Goal: Find specific page/section: Find specific page/section

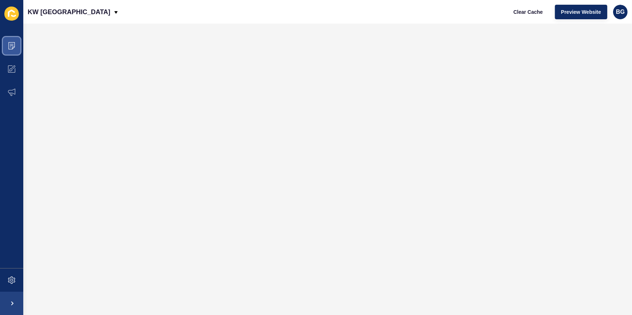
click at [14, 46] on icon at bounding box center [11, 45] width 7 height 7
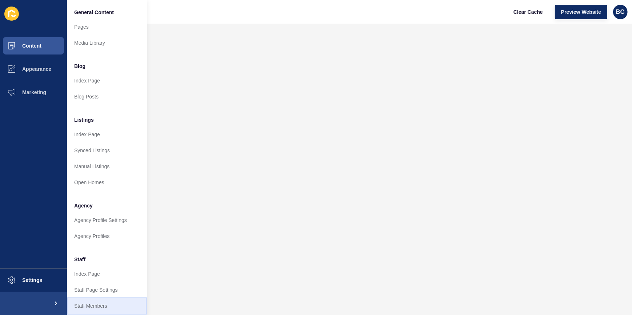
click at [97, 302] on link "Staff Members" at bounding box center [107, 306] width 80 height 16
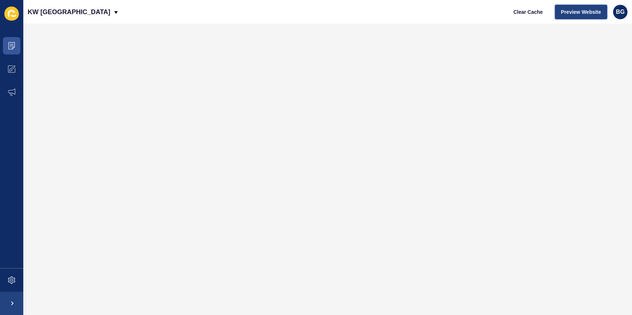
click at [577, 12] on span "Preview Website" at bounding box center [581, 11] width 40 height 7
click at [15, 47] on span at bounding box center [11, 45] width 23 height 23
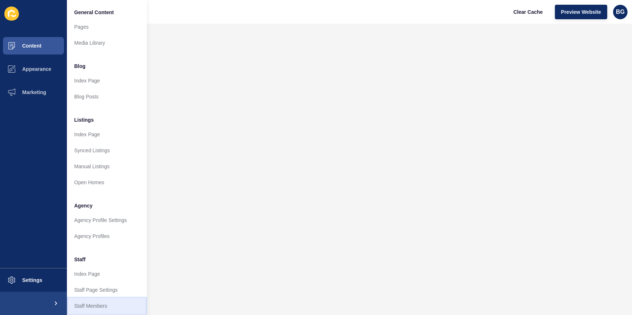
click at [100, 303] on link "Staff Members" at bounding box center [107, 306] width 80 height 16
